Goal: Find specific page/section: Find specific page/section

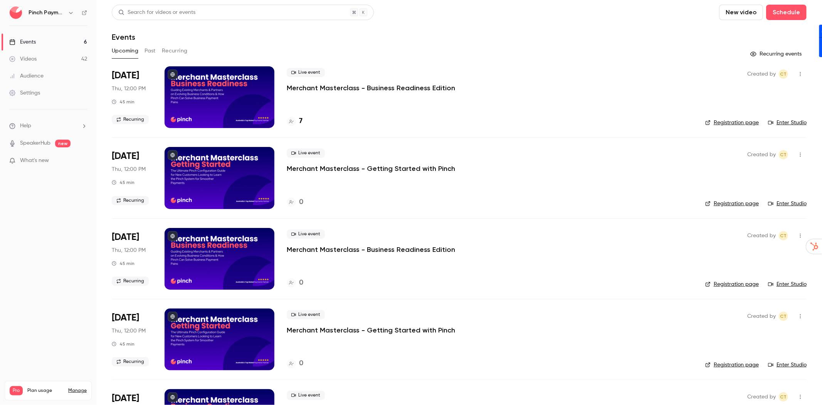
click at [143, 51] on div "Upcoming Past Recurring" at bounding box center [459, 51] width 695 height 12
click at [149, 51] on button "Past" at bounding box center [149, 51] width 11 height 12
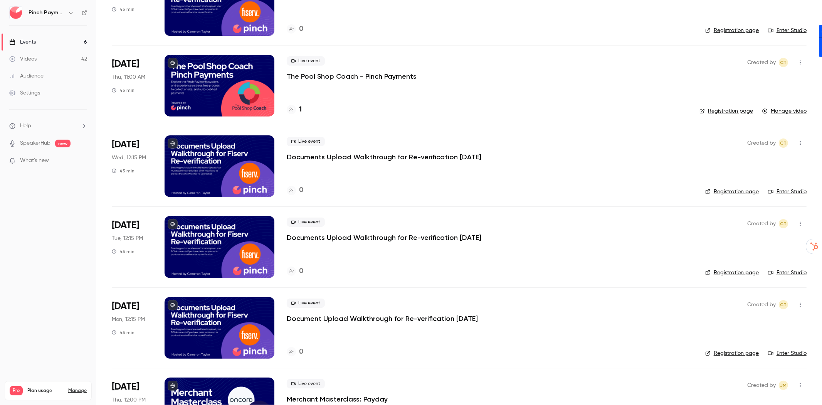
scroll to position [471, 0]
